Goal: Information Seeking & Learning: Learn about a topic

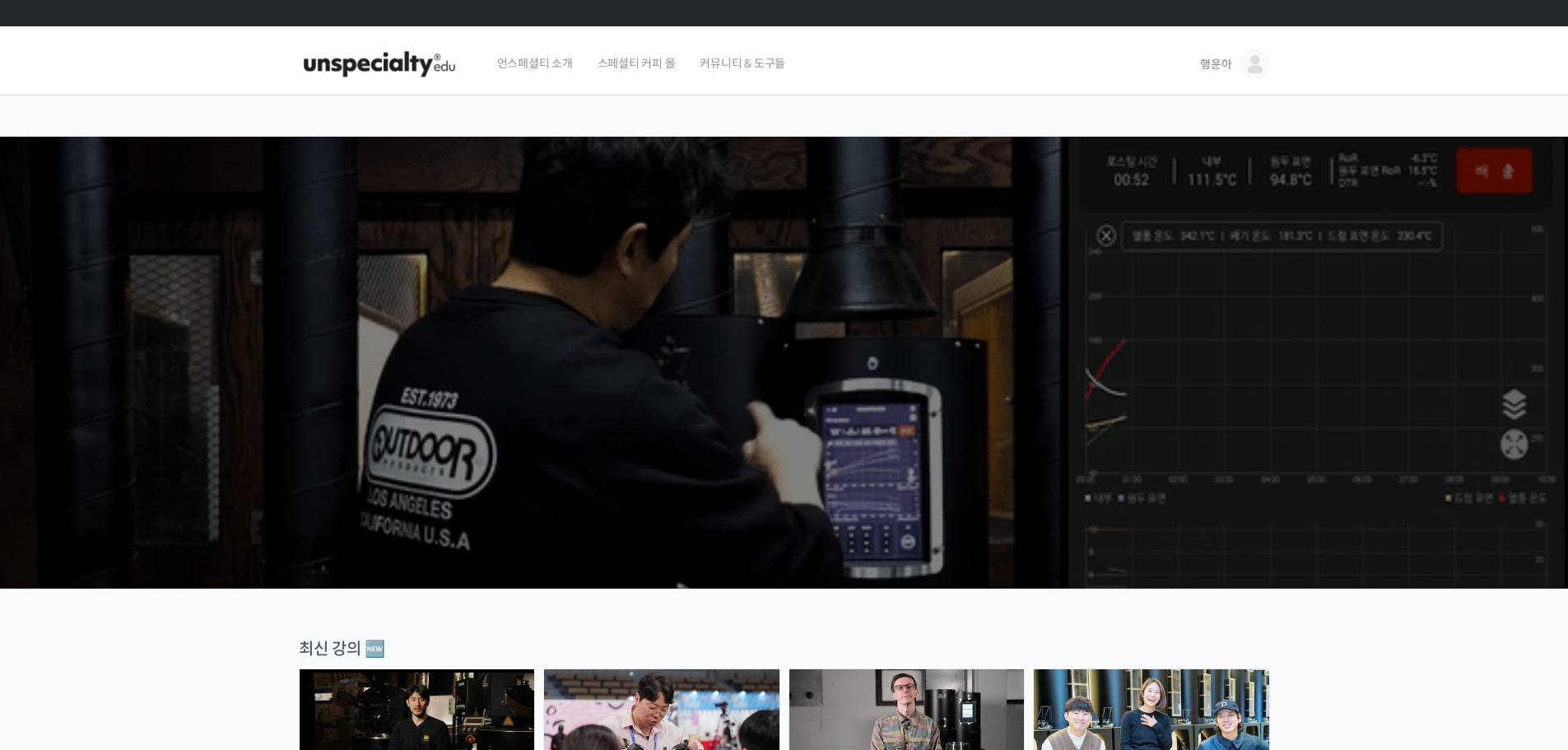
click at [1225, 70] on span "행운아" at bounding box center [1216, 64] width 31 height 14
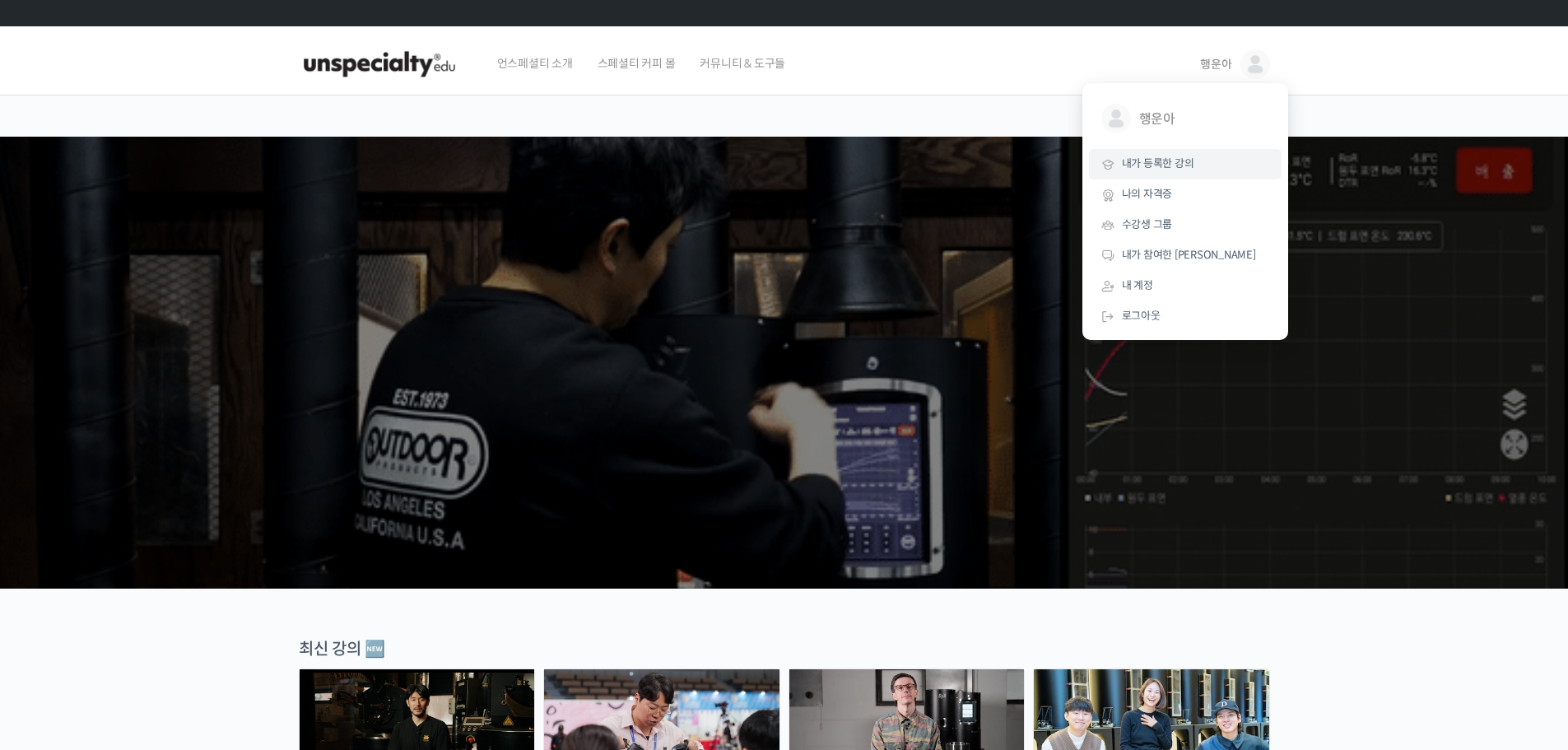
click at [1166, 165] on span "내가 등록한 강의" at bounding box center [1157, 163] width 72 height 14
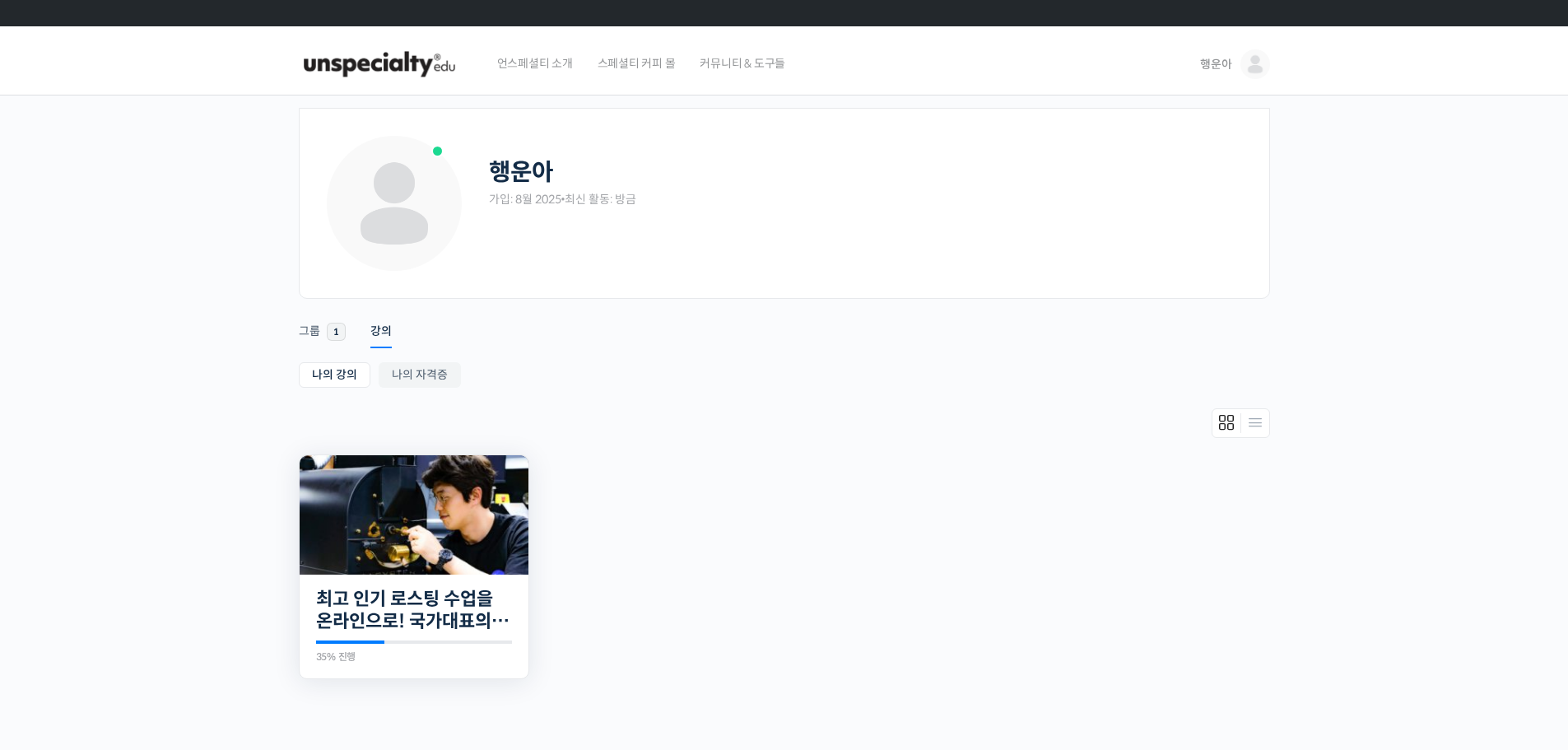
click at [417, 532] on img at bounding box center [414, 515] width 229 height 119
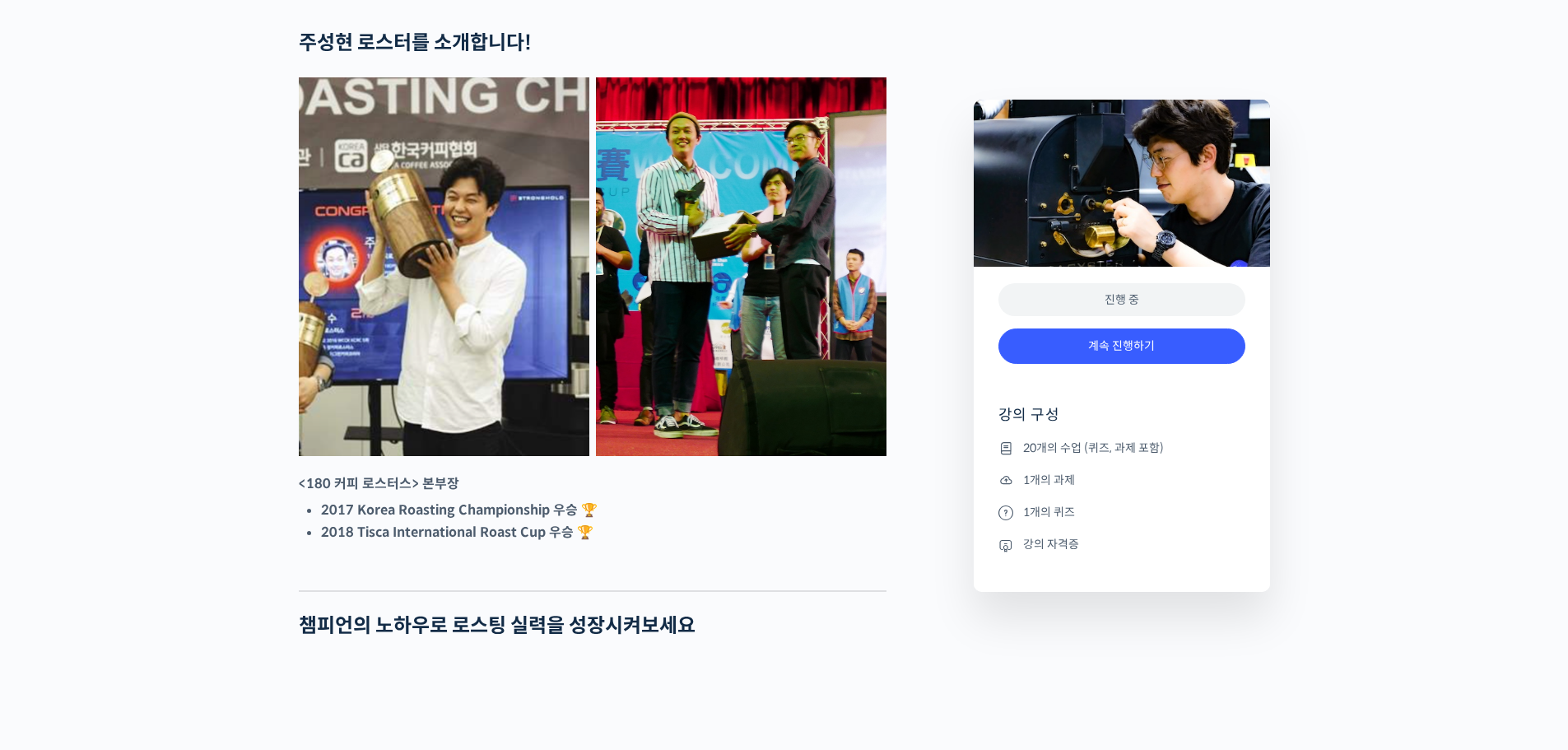
scroll to position [722, 0]
click at [1112, 336] on link "계속 진행하기" at bounding box center [1121, 346] width 247 height 36
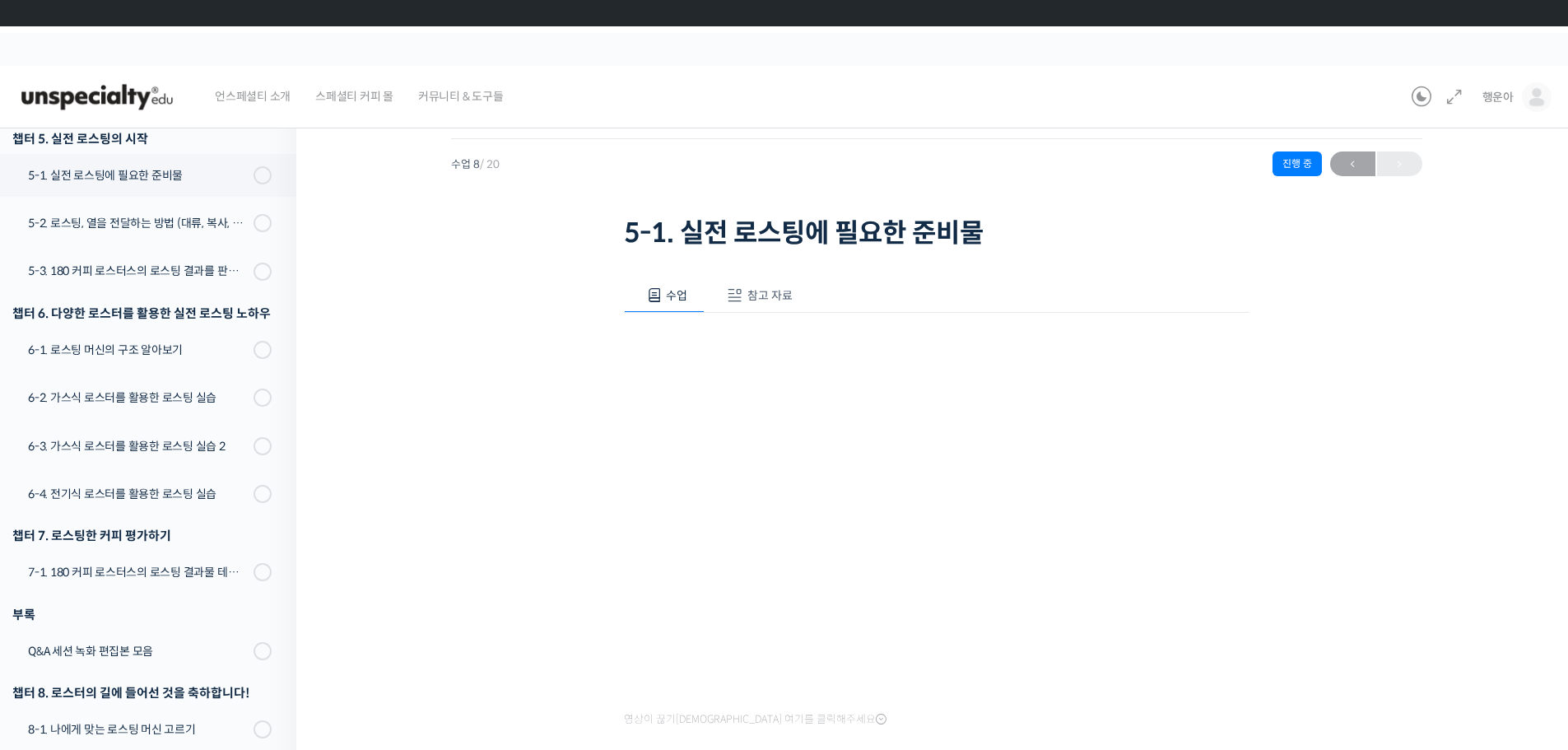
scroll to position [150, 0]
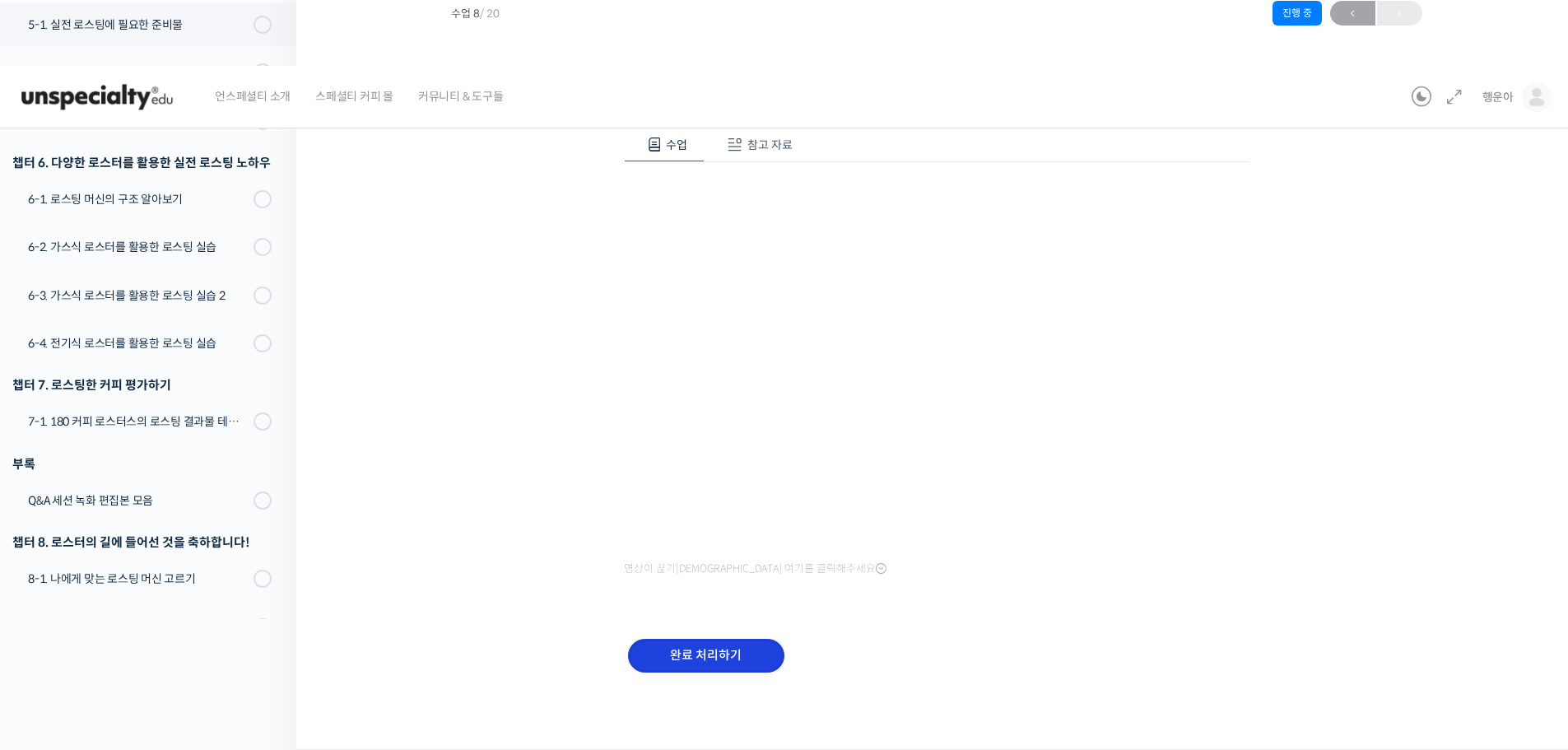
click at [658, 646] on input "완료 처리하기" at bounding box center [706, 656] width 156 height 34
click at [733, 659] on input "완료 처리하기" at bounding box center [706, 656] width 156 height 34
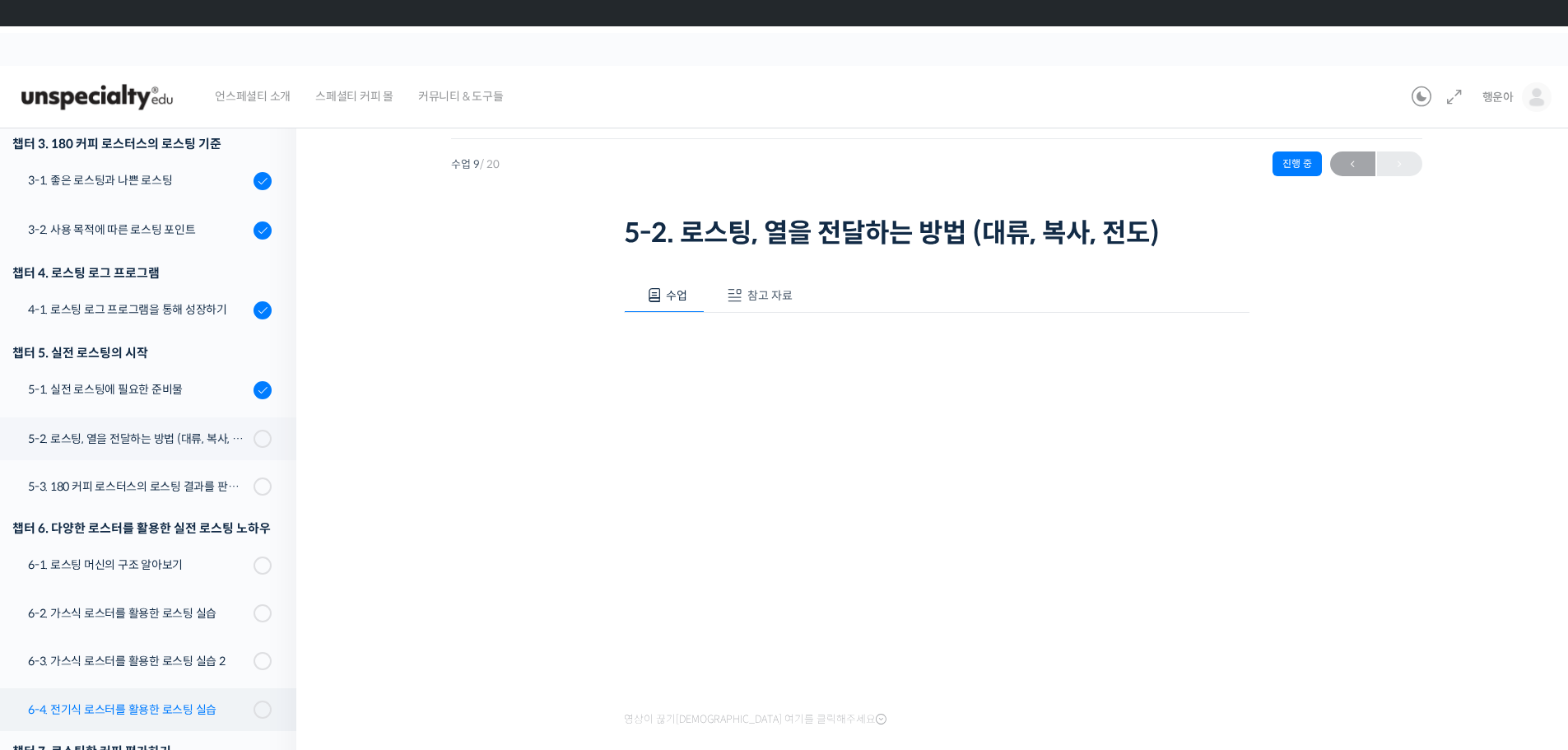
scroll to position [436, 0]
click at [190, 448] on link "5-2. 로스팅, 열을 전달하는 방법 (대류, 복사, 전도)" at bounding box center [143, 438] width 304 height 42
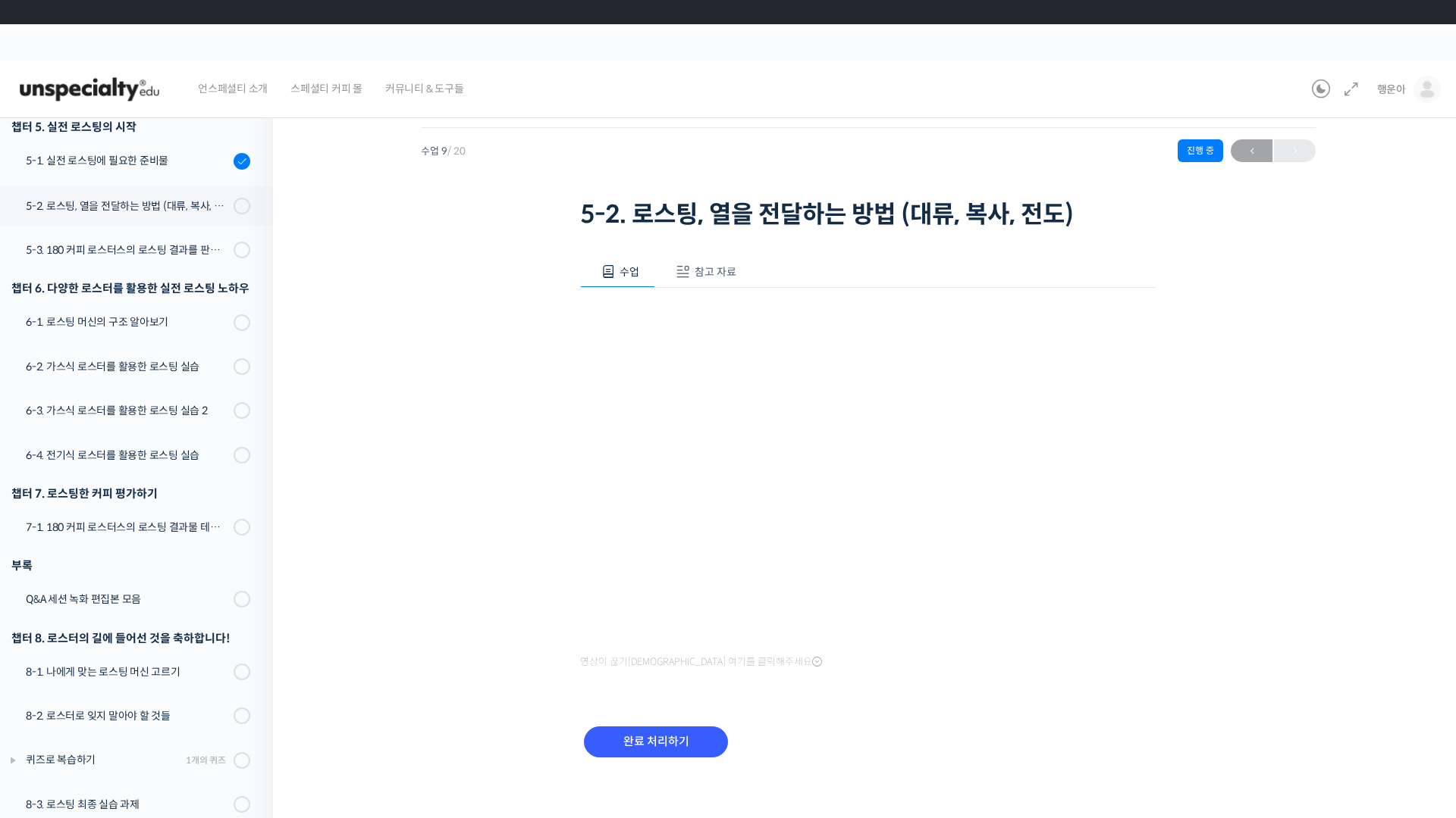
scroll to position [599, 0]
